Goal: Task Accomplishment & Management: Complete application form

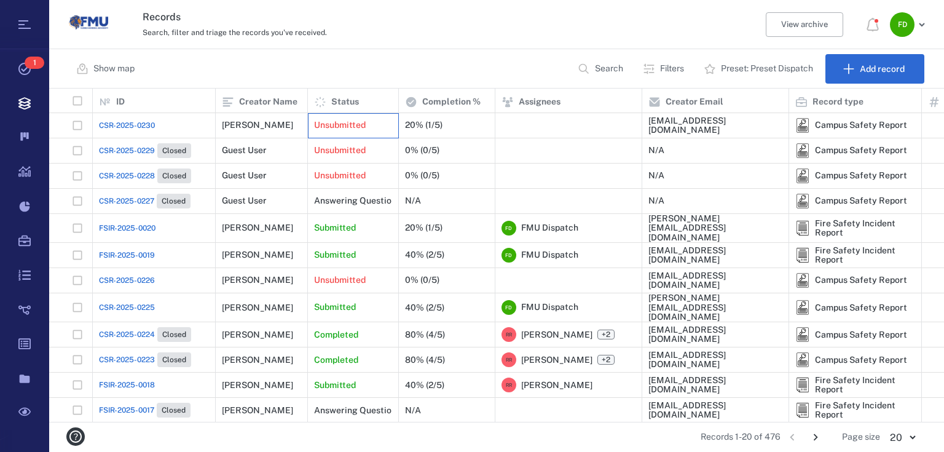
click at [369, 127] on div "Unsubmitted" at bounding box center [353, 125] width 78 height 25
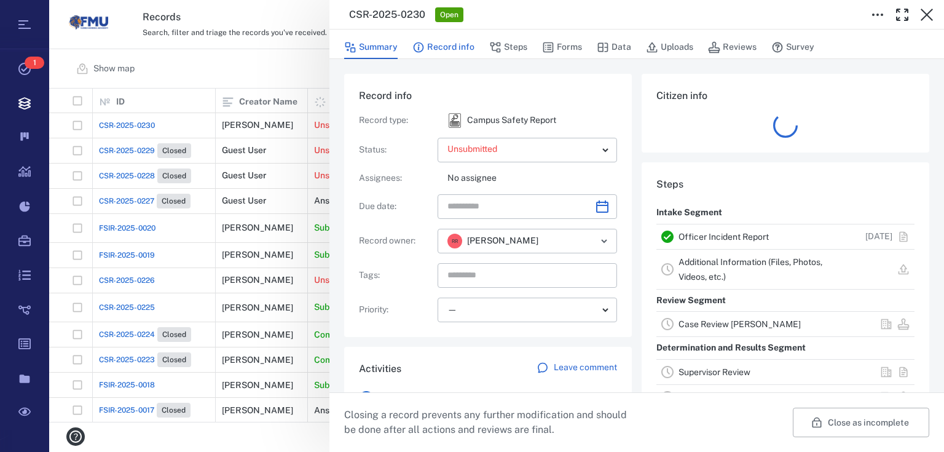
click at [442, 46] on button "Record info" at bounding box center [443, 47] width 62 height 23
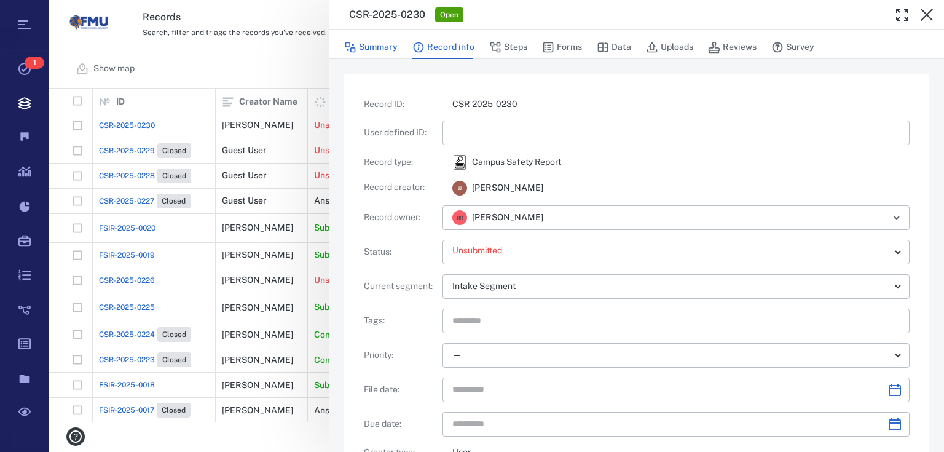
click at [388, 46] on button "Summary" at bounding box center [370, 47] width 53 height 23
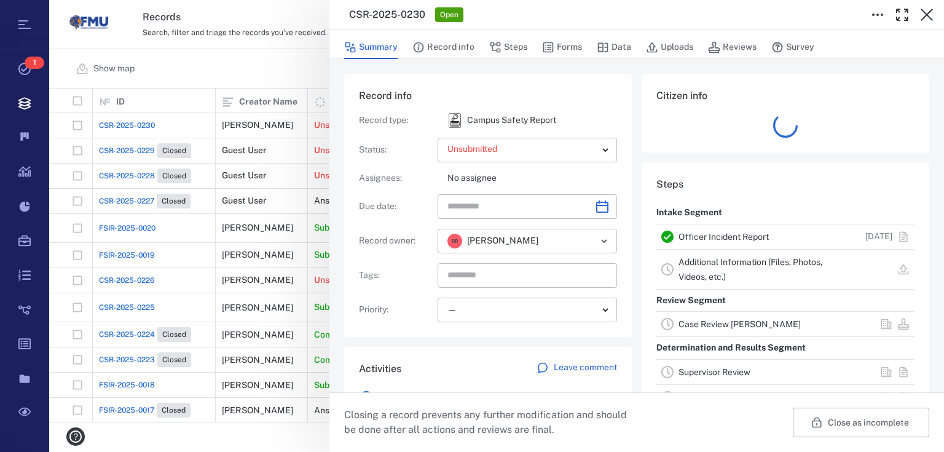
click at [300, 57] on div "**********" at bounding box center [496, 226] width 895 height 452
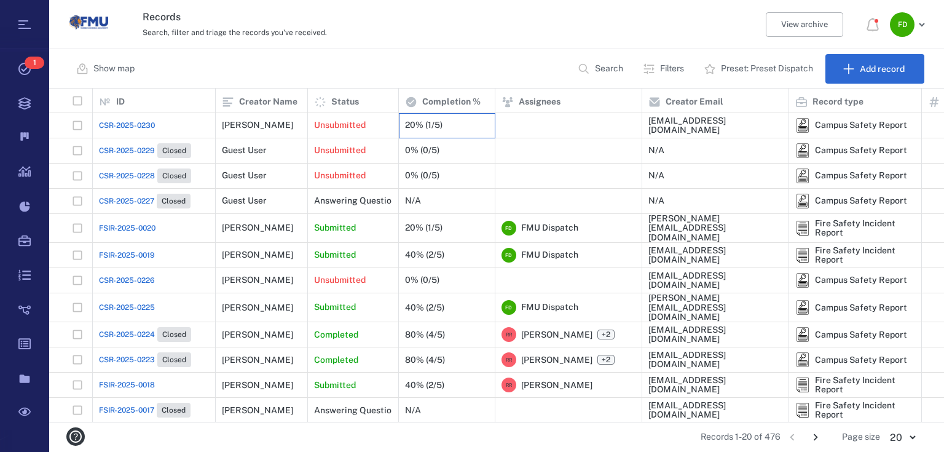
click at [457, 128] on div "20% (1/5)" at bounding box center [447, 125] width 84 height 25
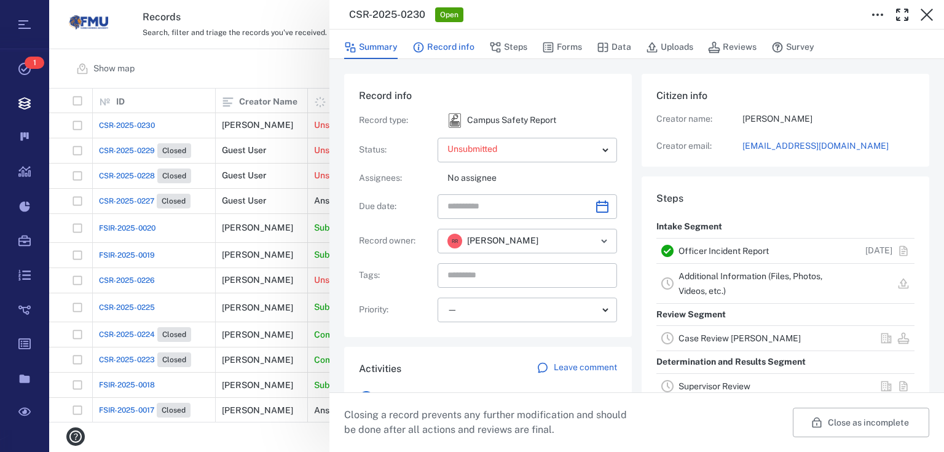
click at [466, 50] on button "Record info" at bounding box center [443, 47] width 62 height 23
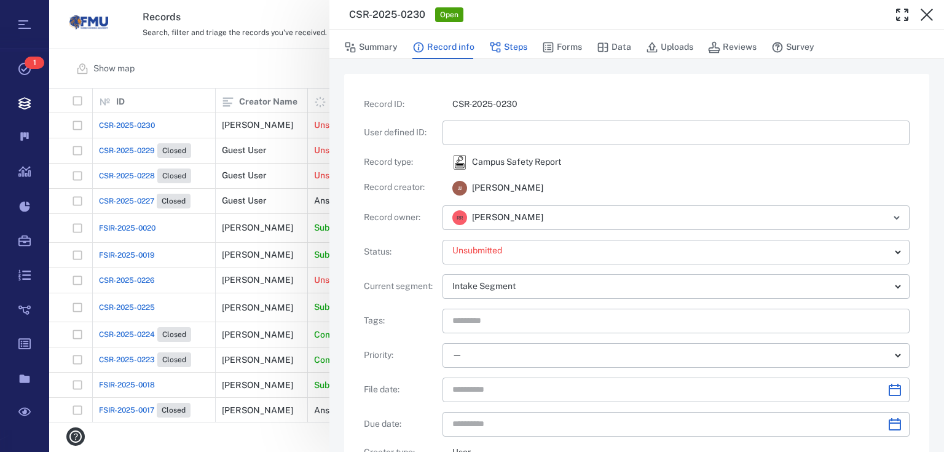
click at [506, 45] on button "Steps" at bounding box center [508, 47] width 38 height 23
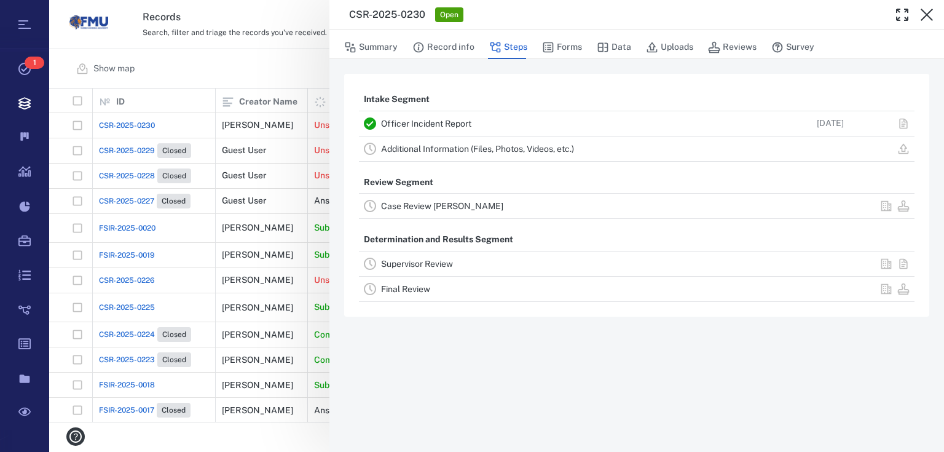
click at [449, 203] on link "Case Review [PERSON_NAME]" at bounding box center [442, 206] width 122 height 10
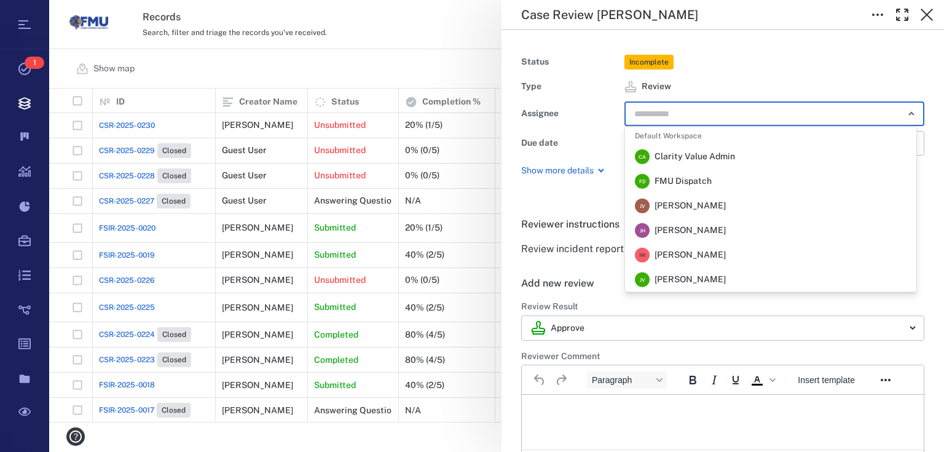
click at [671, 113] on input "text" at bounding box center [760, 113] width 254 height 17
click at [679, 175] on span "FMU Dispatch" at bounding box center [683, 181] width 57 height 12
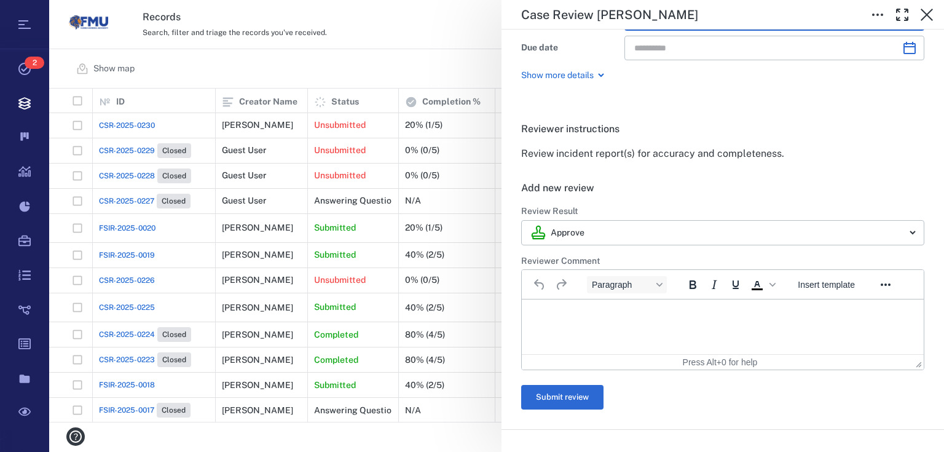
scroll to position [98, 0]
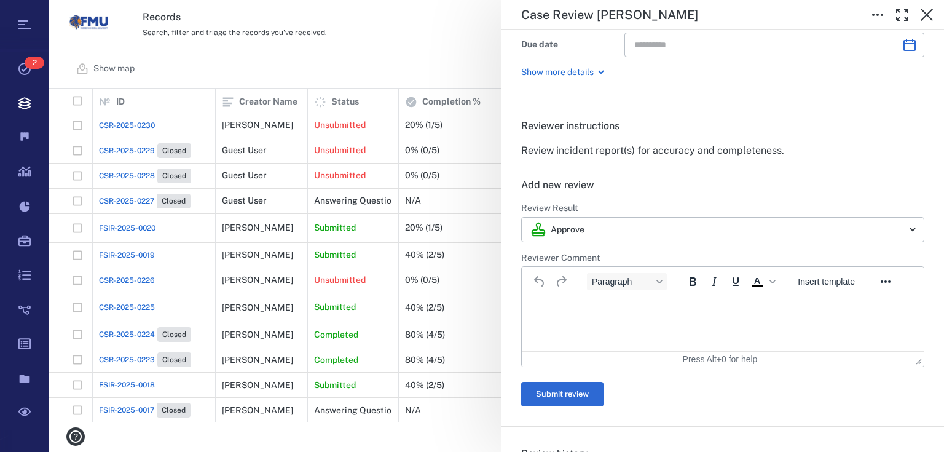
click at [577, 309] on p "Rich Text Area. Press ALT-0 for help." at bounding box center [722, 311] width 381 height 11
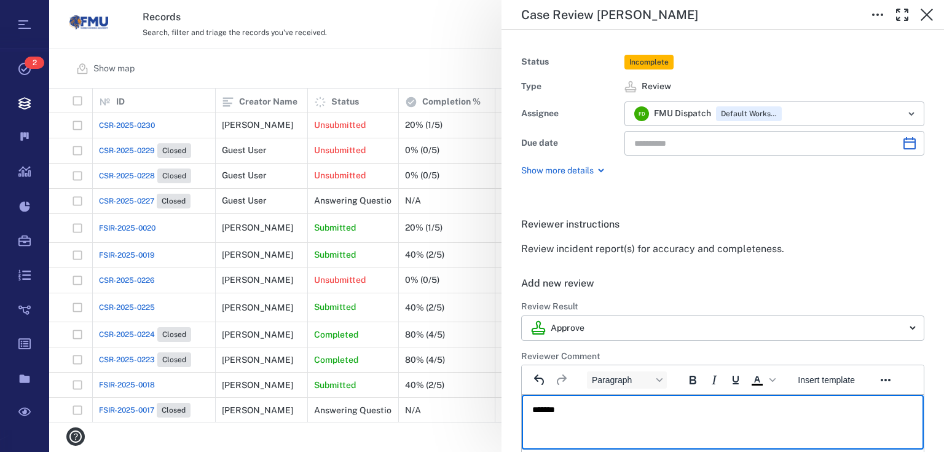
scroll to position [246, 0]
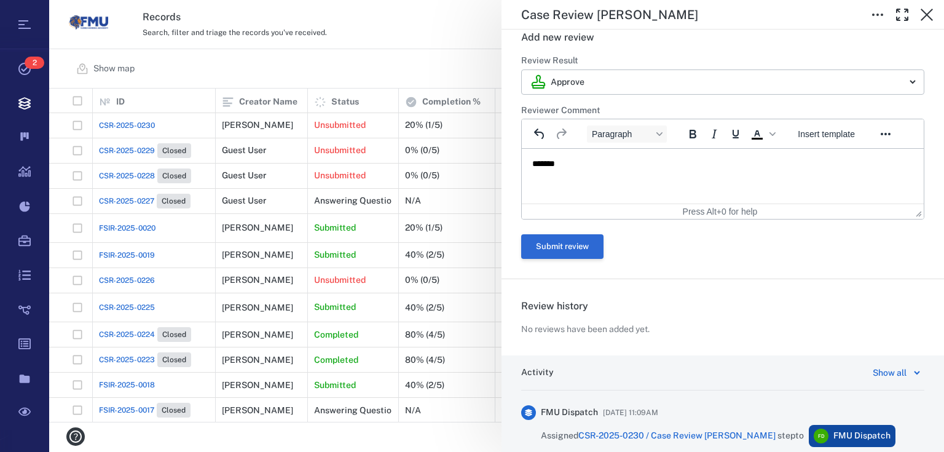
click at [580, 246] on button "Submit review" at bounding box center [562, 246] width 82 height 25
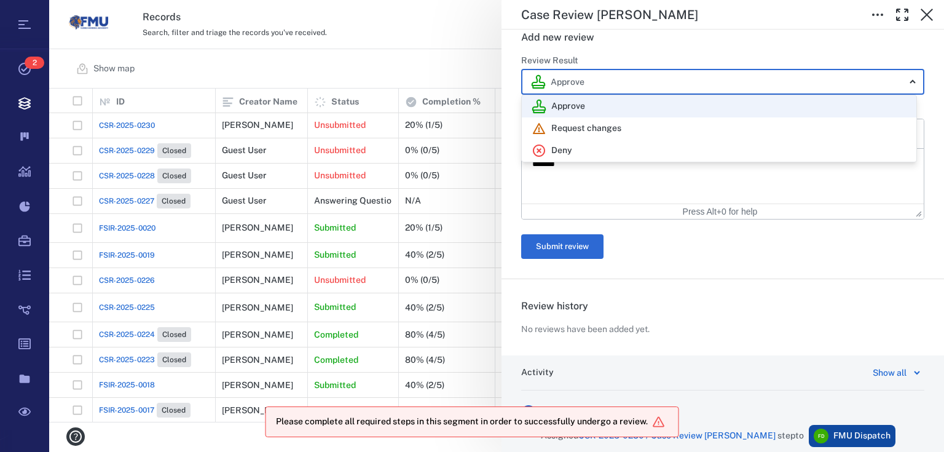
click at [597, 83] on body "Please complete all required steps in this segment in order to successfully und…" at bounding box center [472, 226] width 944 height 452
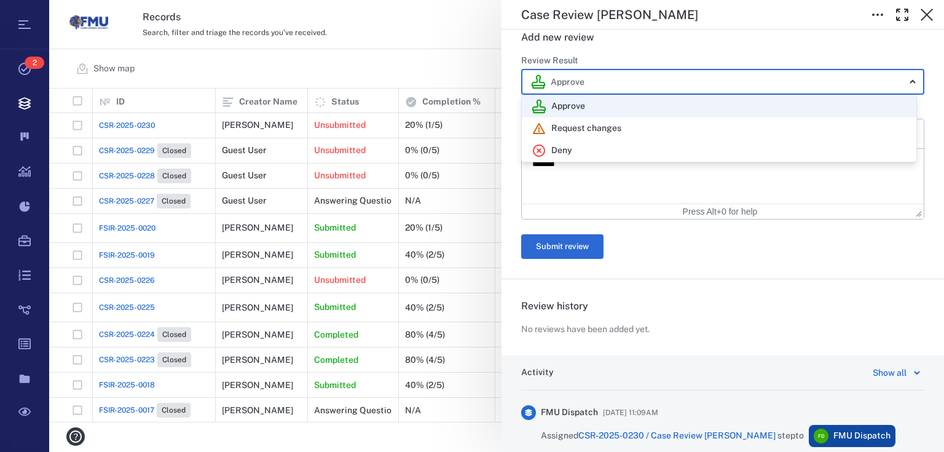
click at [561, 113] on li "Approve" at bounding box center [719, 106] width 395 height 22
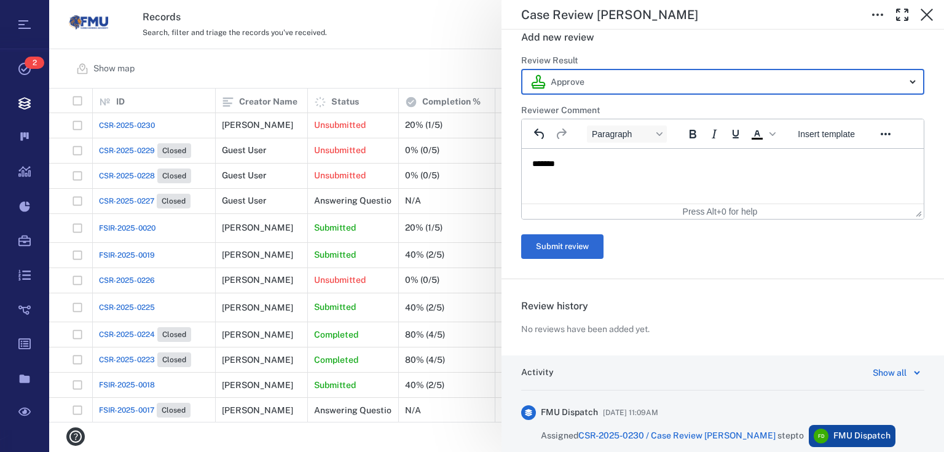
scroll to position [0, 0]
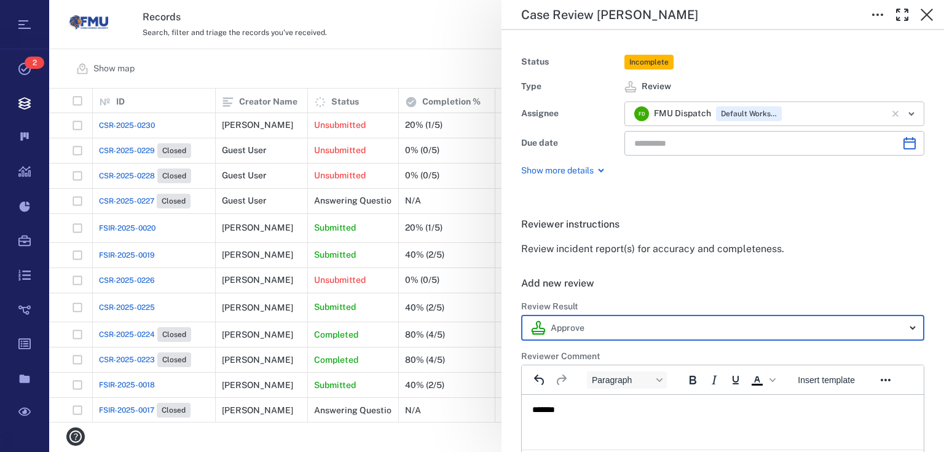
click at [910, 114] on icon "Open" at bounding box center [911, 113] width 15 height 15
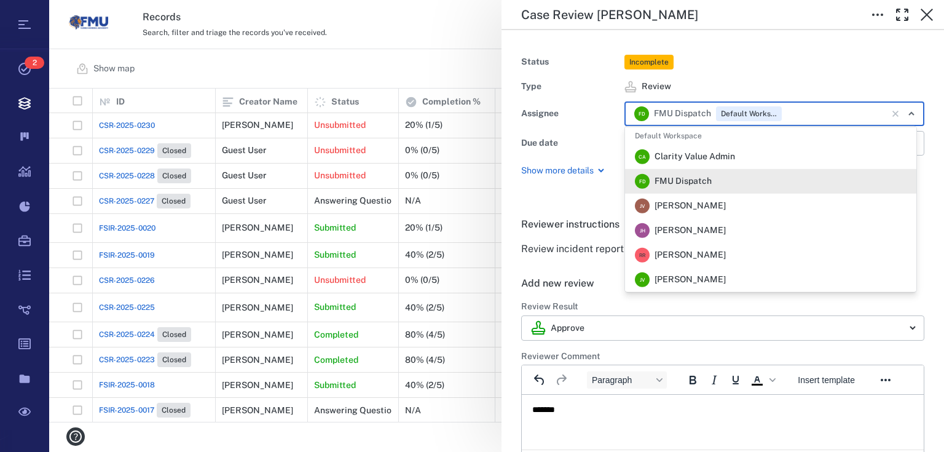
click at [715, 182] on li "F D FMU Dispatch" at bounding box center [770, 181] width 291 height 25
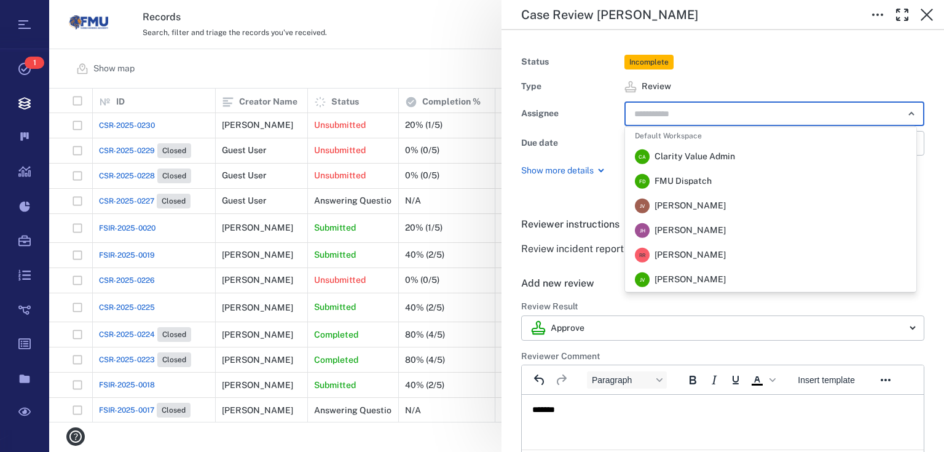
click at [656, 116] on input "text" at bounding box center [760, 113] width 254 height 17
click at [679, 175] on span "FMU Dispatch" at bounding box center [683, 181] width 57 height 12
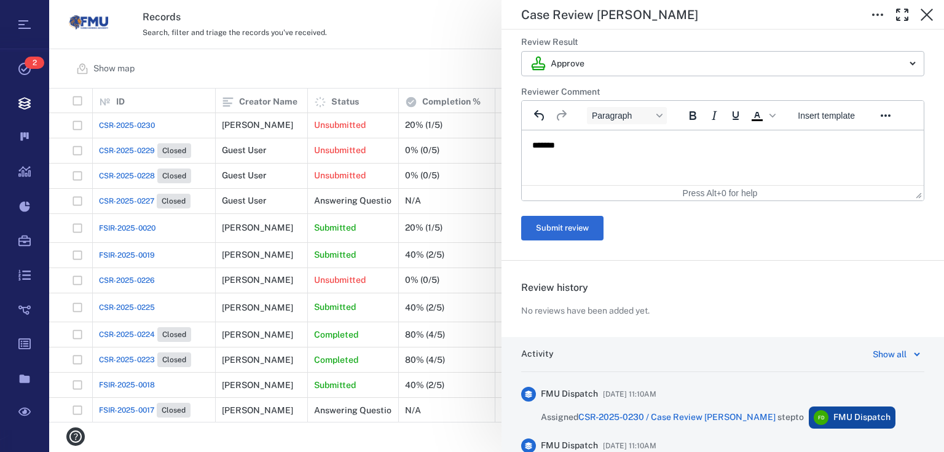
scroll to position [393, 0]
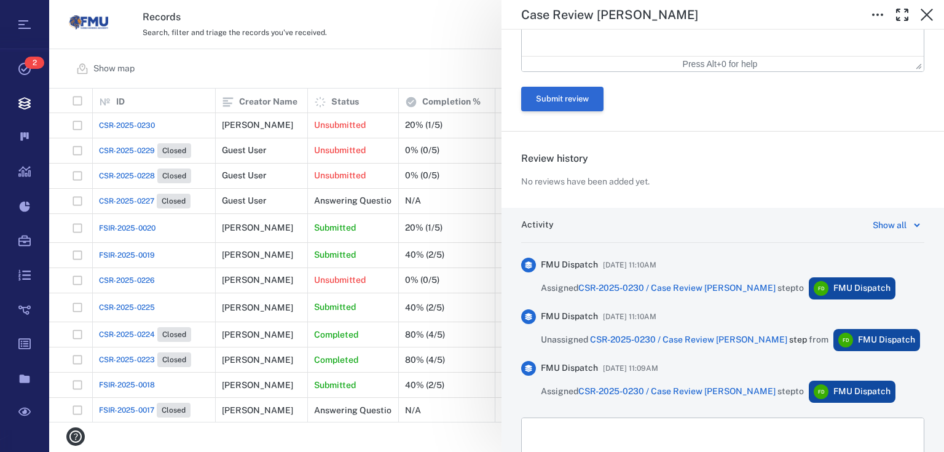
click at [556, 105] on button "Submit review" at bounding box center [562, 99] width 82 height 25
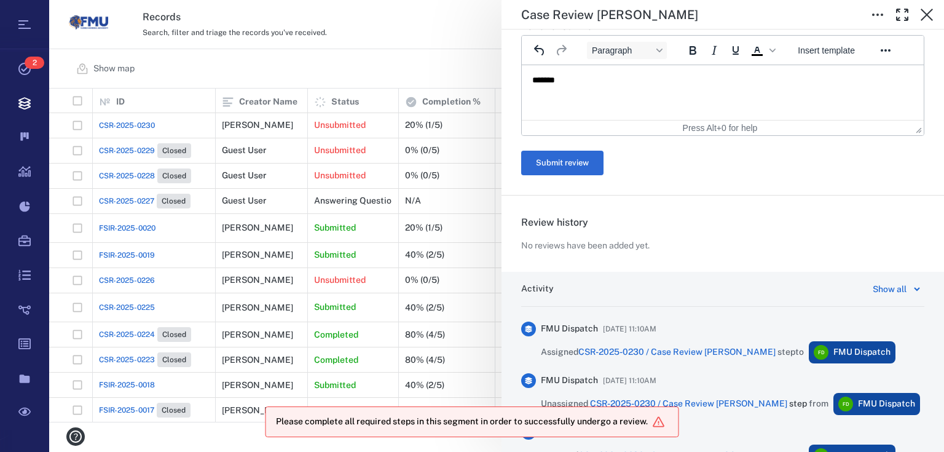
scroll to position [197, 0]
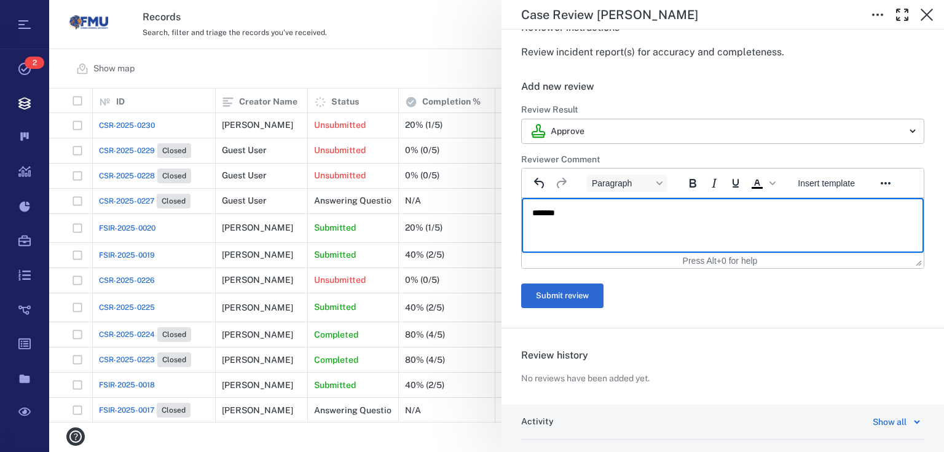
click at [578, 212] on p "*******" at bounding box center [719, 213] width 374 height 11
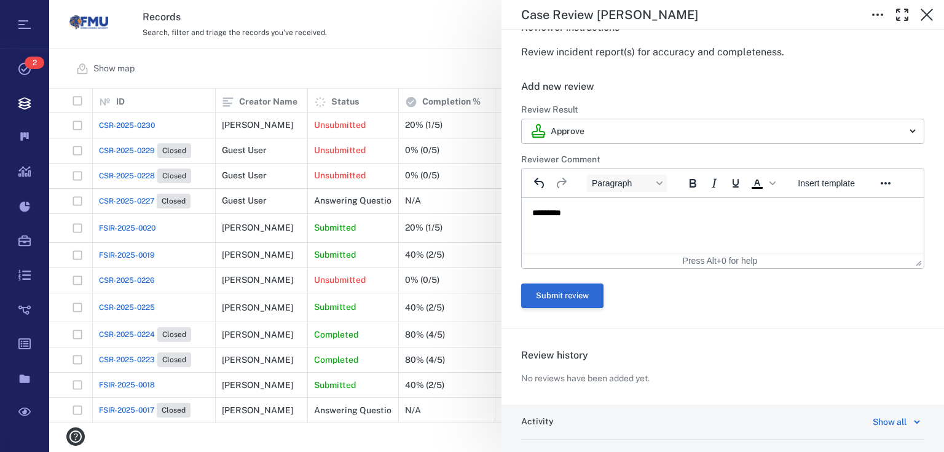
click at [561, 287] on button "Submit review" at bounding box center [562, 295] width 82 height 25
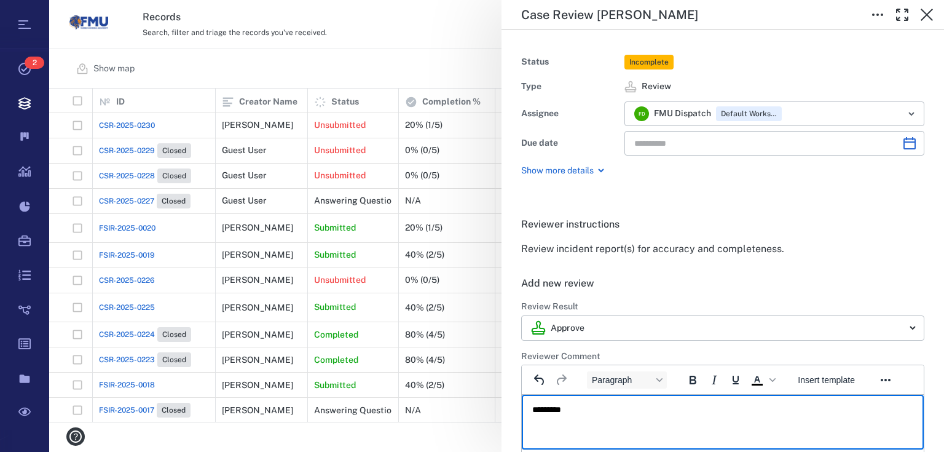
drag, startPoint x: 580, startPoint y: 423, endPoint x: 569, endPoint y: 395, distance: 30.6
click at [577, 418] on html "*********" at bounding box center [723, 410] width 402 height 31
click at [571, 409] on p "*********" at bounding box center [719, 409] width 374 height 11
click at [932, 9] on icon "button" at bounding box center [927, 14] width 15 height 15
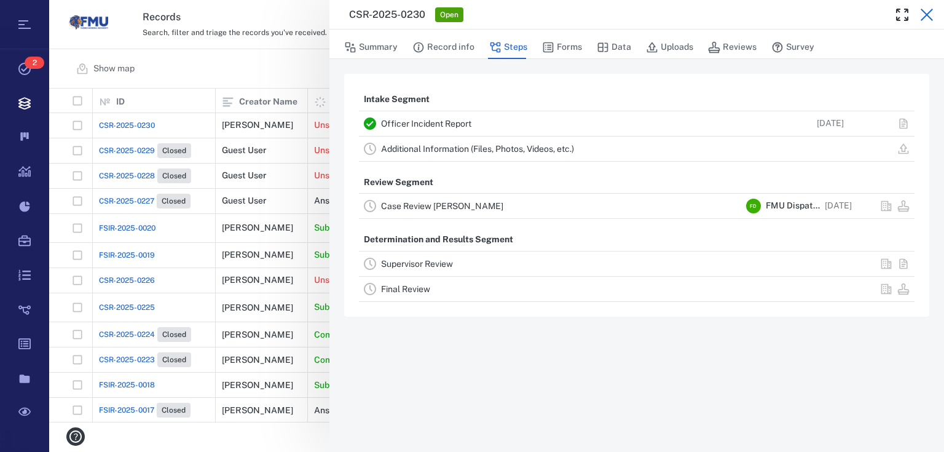
click at [924, 14] on icon "button" at bounding box center [927, 14] width 15 height 15
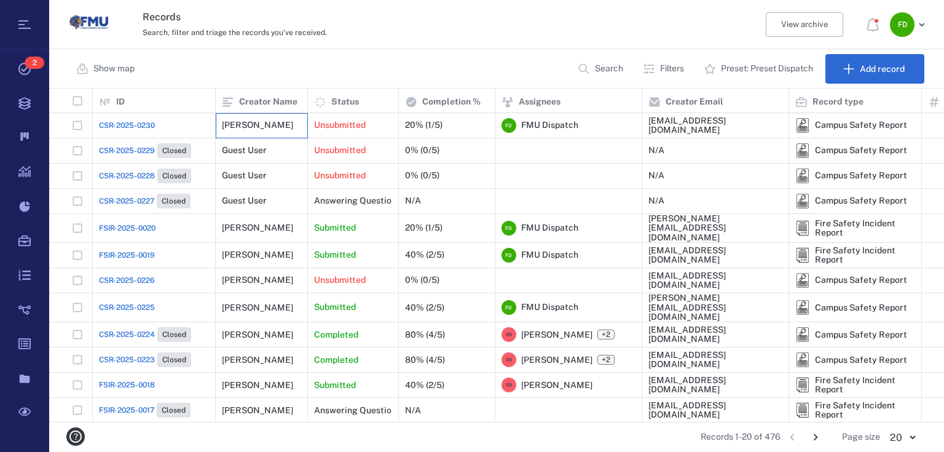
click at [264, 127] on div "[PERSON_NAME]" at bounding box center [257, 124] width 71 height 9
click at [118, 120] on span "CSR-2025-0230" at bounding box center [127, 125] width 56 height 11
click at [836, 124] on div "Campus Safety Report" at bounding box center [861, 124] width 92 height 9
click at [803, 121] on img at bounding box center [802, 125] width 15 height 15
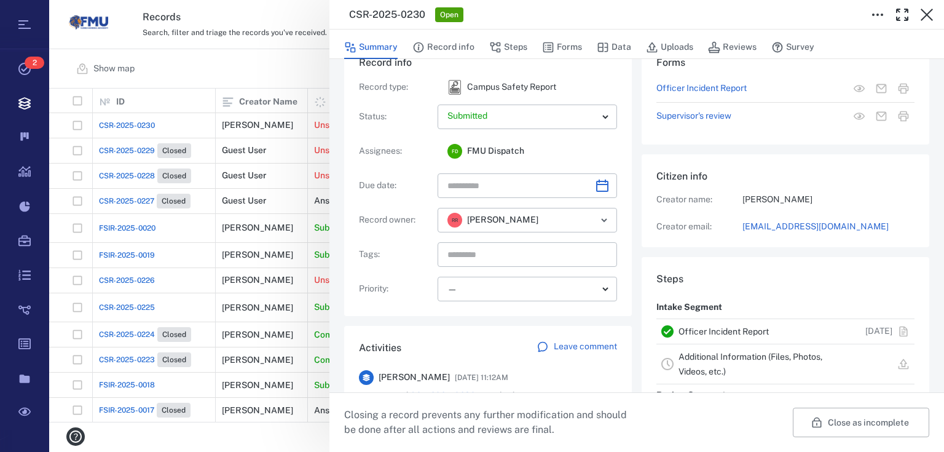
scroll to position [230, 0]
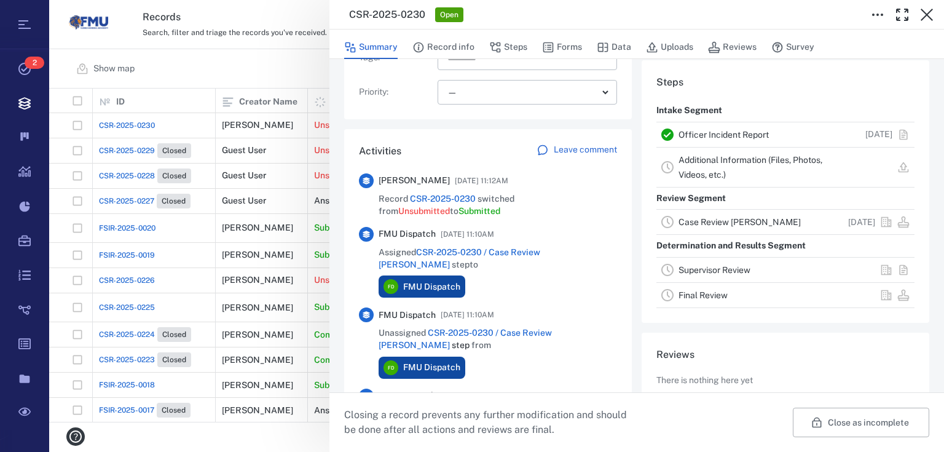
click at [368, 179] on icon at bounding box center [366, 179] width 7 height 4
click at [447, 180] on div "[PERSON_NAME] [DATE] 11:12AM" at bounding box center [498, 180] width 238 height 15
click at [446, 198] on span "CSR-2025-0230" at bounding box center [443, 199] width 66 height 10
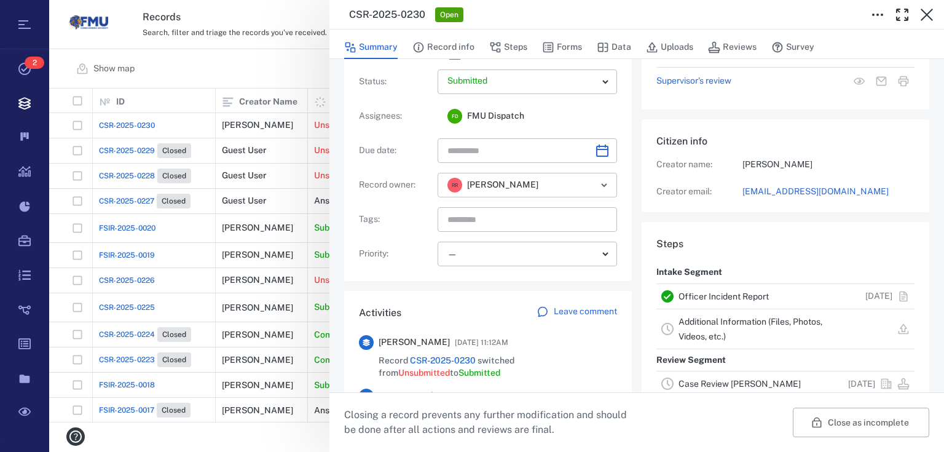
scroll to position [0, 0]
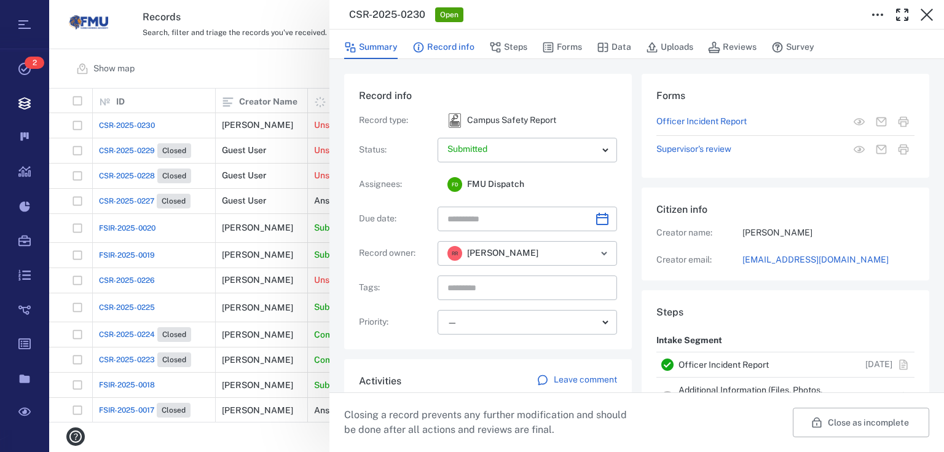
click at [457, 44] on button "Record info" at bounding box center [443, 47] width 62 height 23
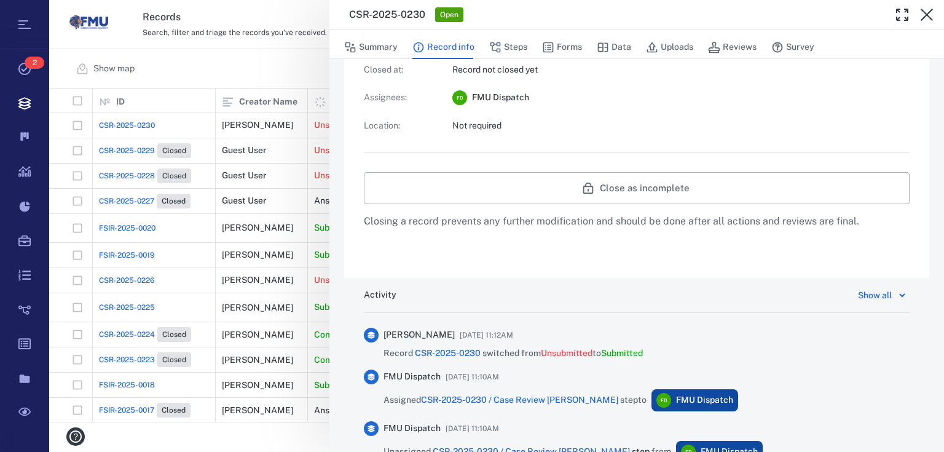
scroll to position [197, 0]
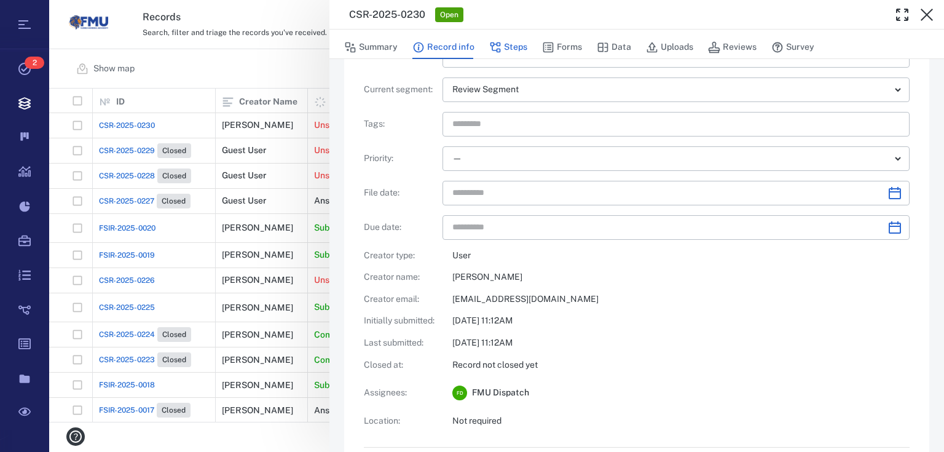
click at [514, 44] on button "Steps" at bounding box center [508, 47] width 38 height 23
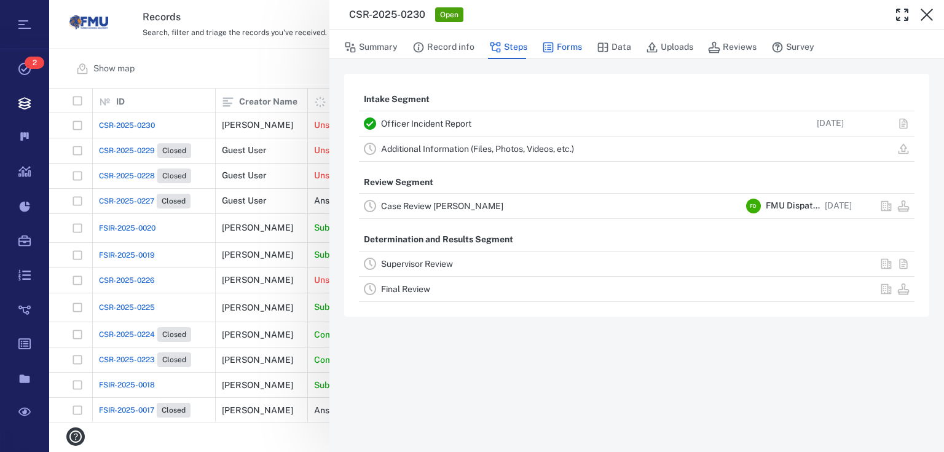
click at [562, 38] on button "Forms" at bounding box center [562, 47] width 40 height 23
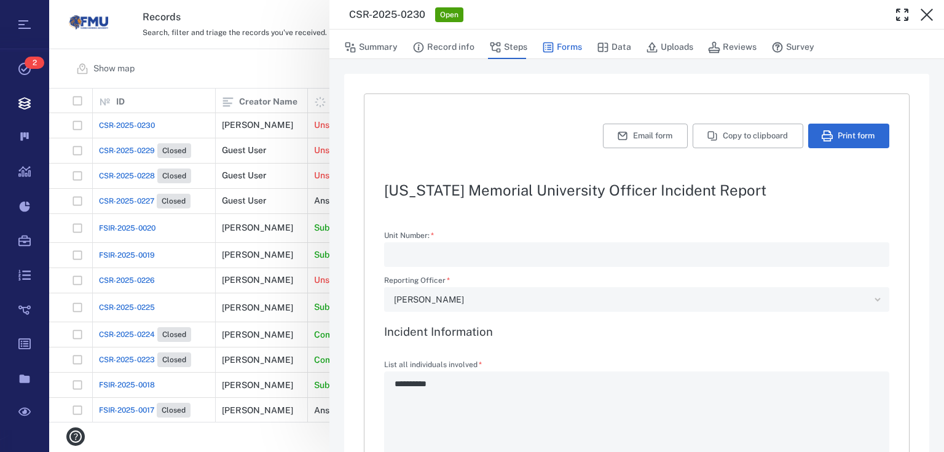
type textarea "*"
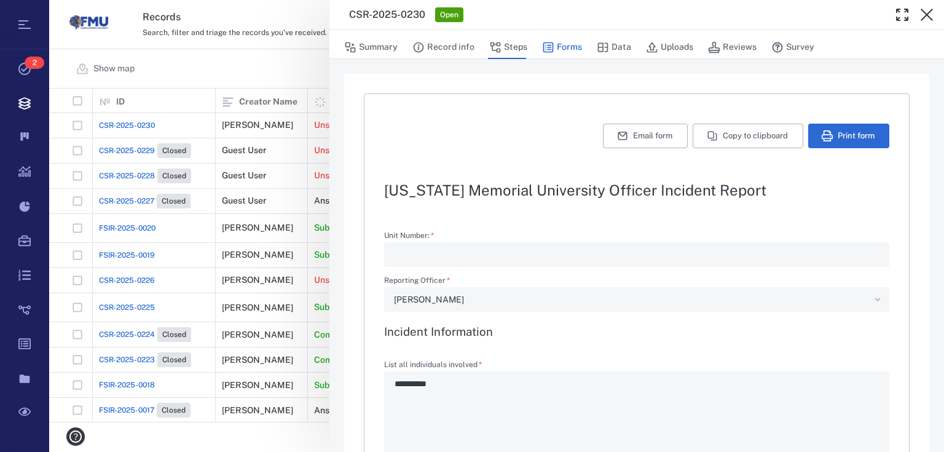
type textarea "*"
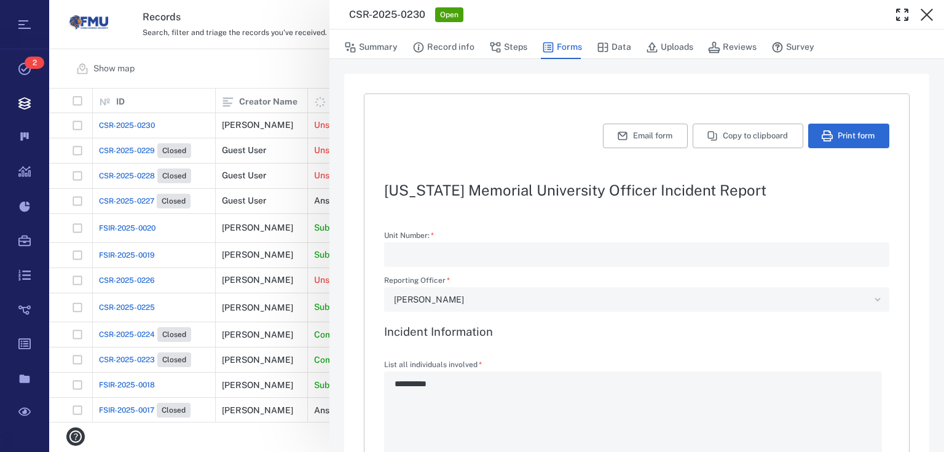
type textarea "*"
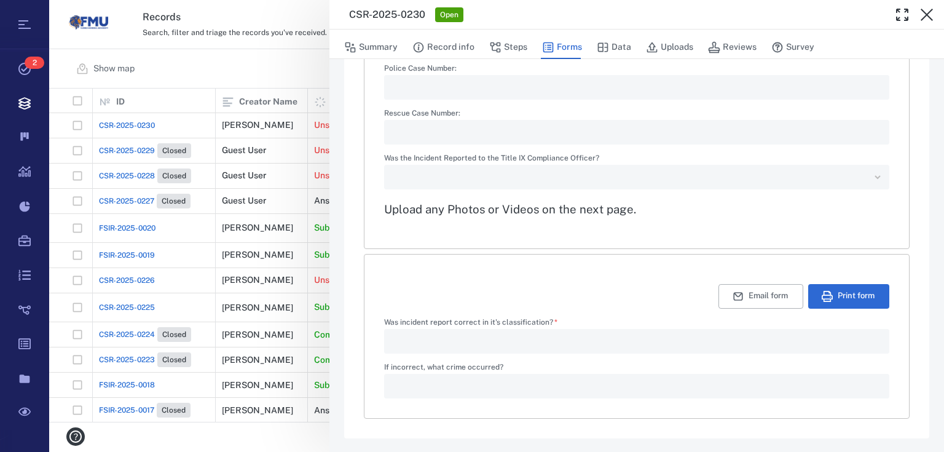
scroll to position [1797, 0]
click at [869, 178] on div "​" at bounding box center [636, 176] width 505 height 25
click at [869, 177] on div "​" at bounding box center [636, 176] width 505 height 25
click at [871, 175] on div "​" at bounding box center [636, 176] width 505 height 25
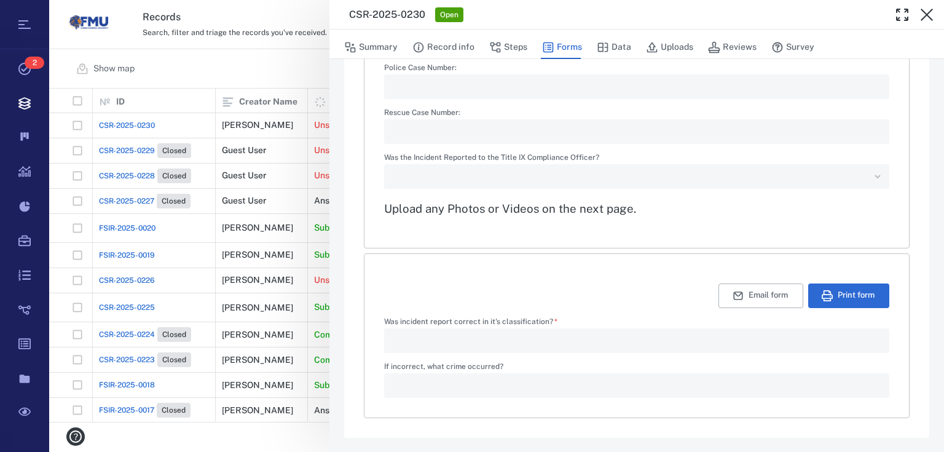
click at [872, 175] on div "​" at bounding box center [636, 176] width 505 height 25
click at [862, 172] on div "​" at bounding box center [636, 176] width 505 height 25
click at [505, 154] on label "Was the Incident Reported to the Title IX Compliance Officer?" at bounding box center [636, 159] width 505 height 10
click at [870, 175] on div "​" at bounding box center [636, 176] width 505 height 25
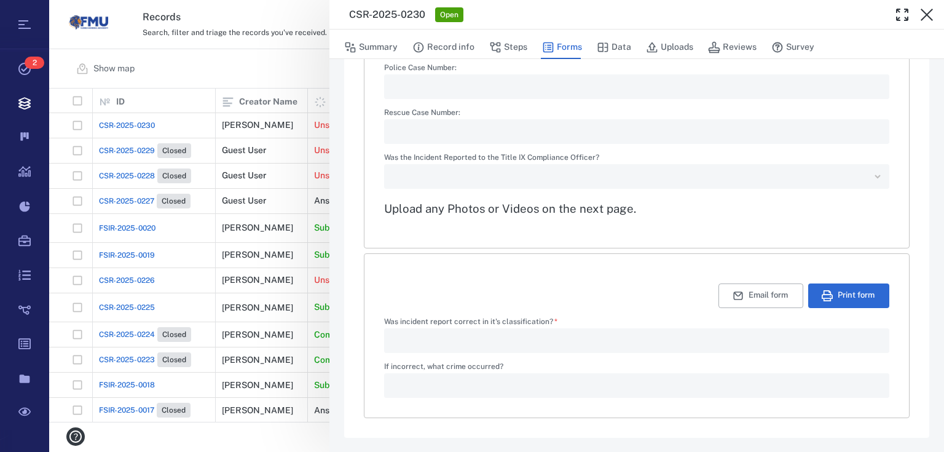
click at [870, 175] on div "​" at bounding box center [636, 176] width 505 height 25
click at [870, 177] on div "​" at bounding box center [636, 176] width 505 height 25
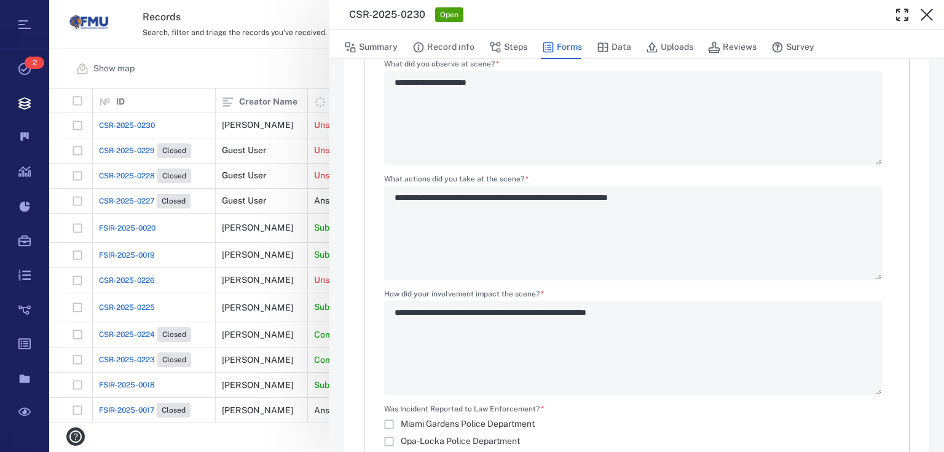
scroll to position [1207, 0]
